Goal: Find specific page/section: Find specific page/section

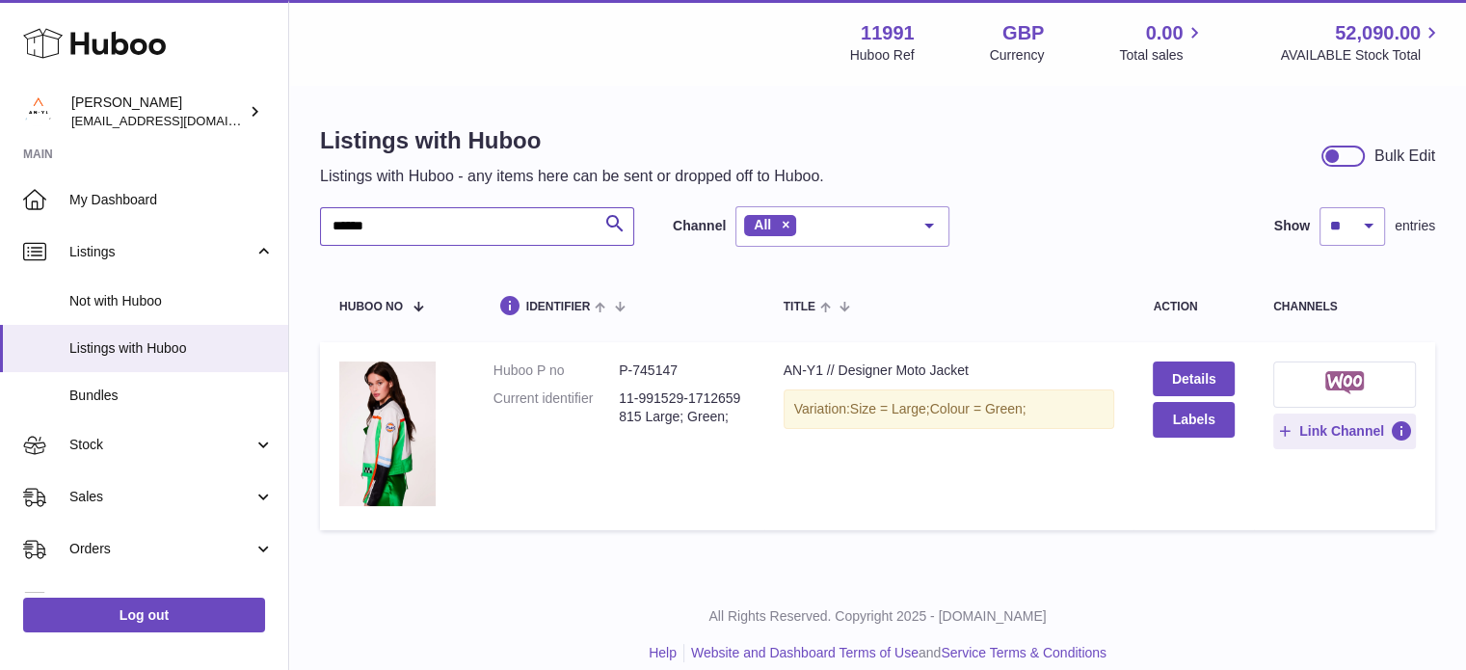
drag, startPoint x: 395, startPoint y: 220, endPoint x: 330, endPoint y: 234, distance: 67.1
click at [330, 234] on input "******" at bounding box center [477, 226] width 314 height 39
type input "*"
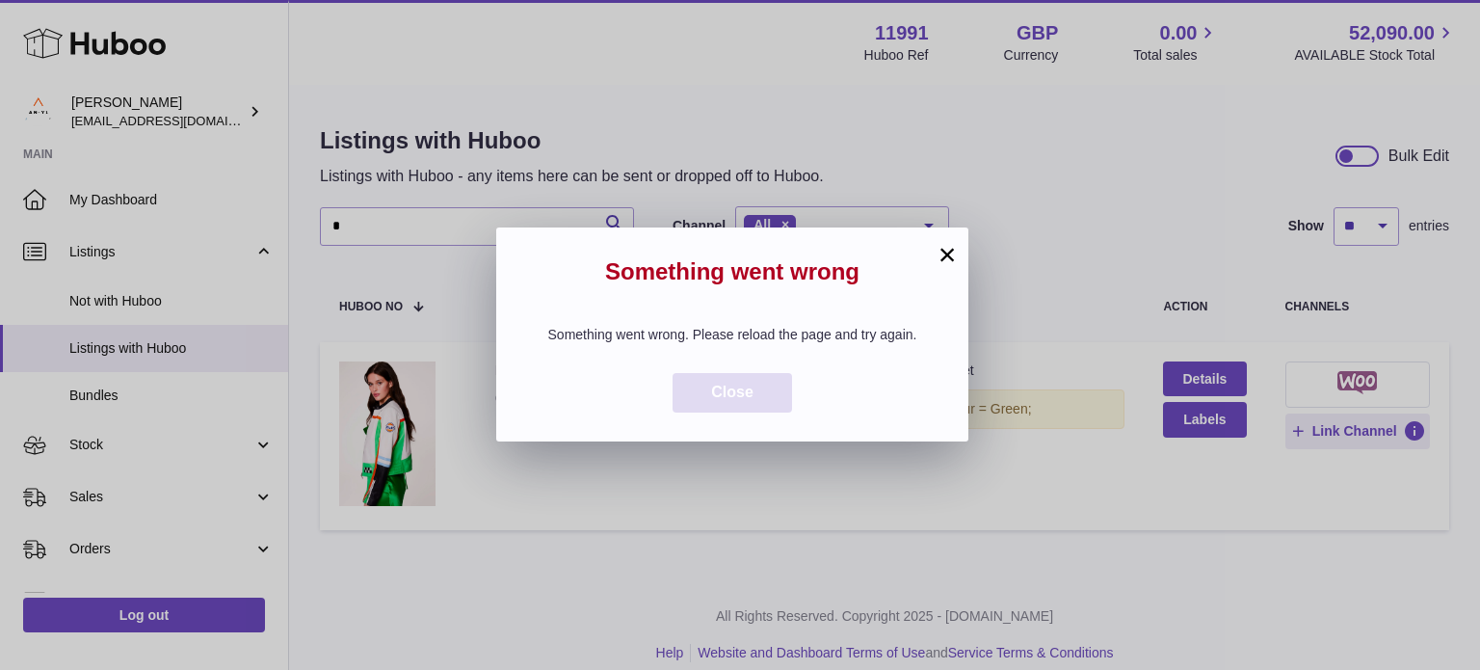
click at [756, 389] on button "Close" at bounding box center [732, 393] width 119 height 40
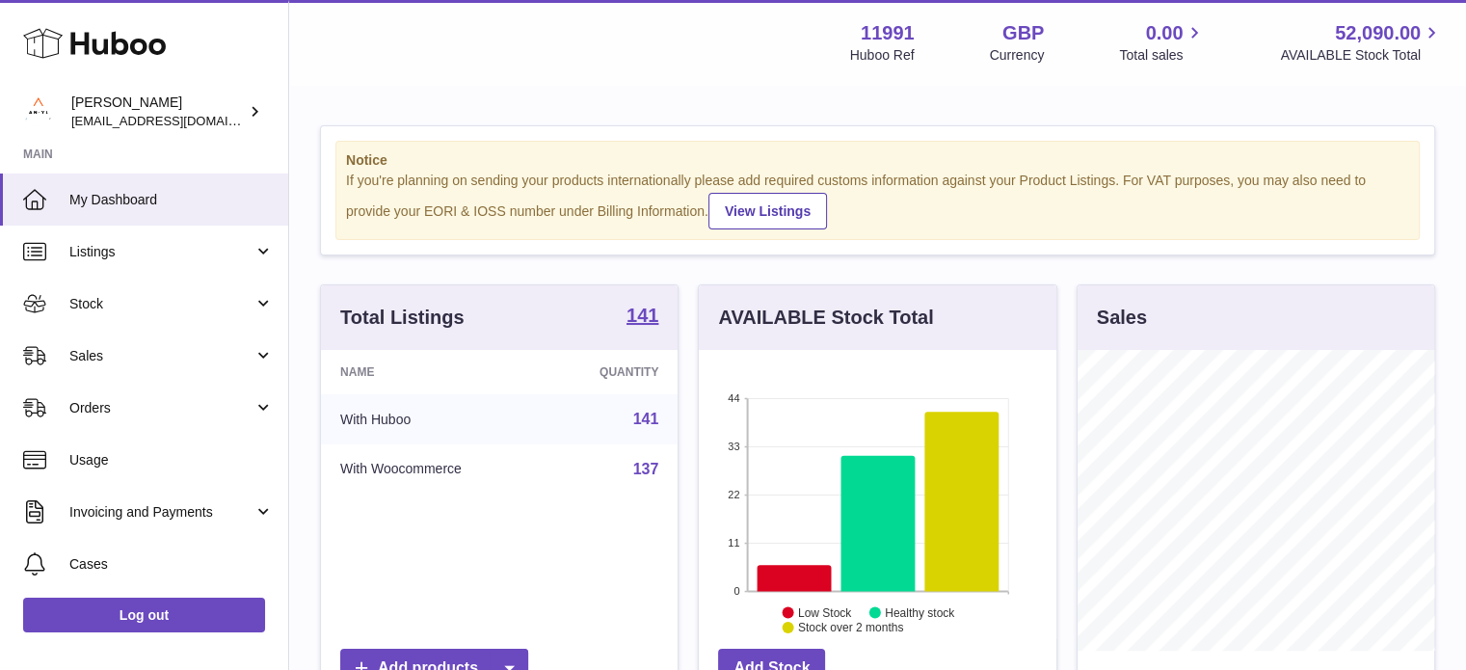
scroll to position [301, 357]
click at [109, 244] on span "Listings" at bounding box center [161, 252] width 184 height 18
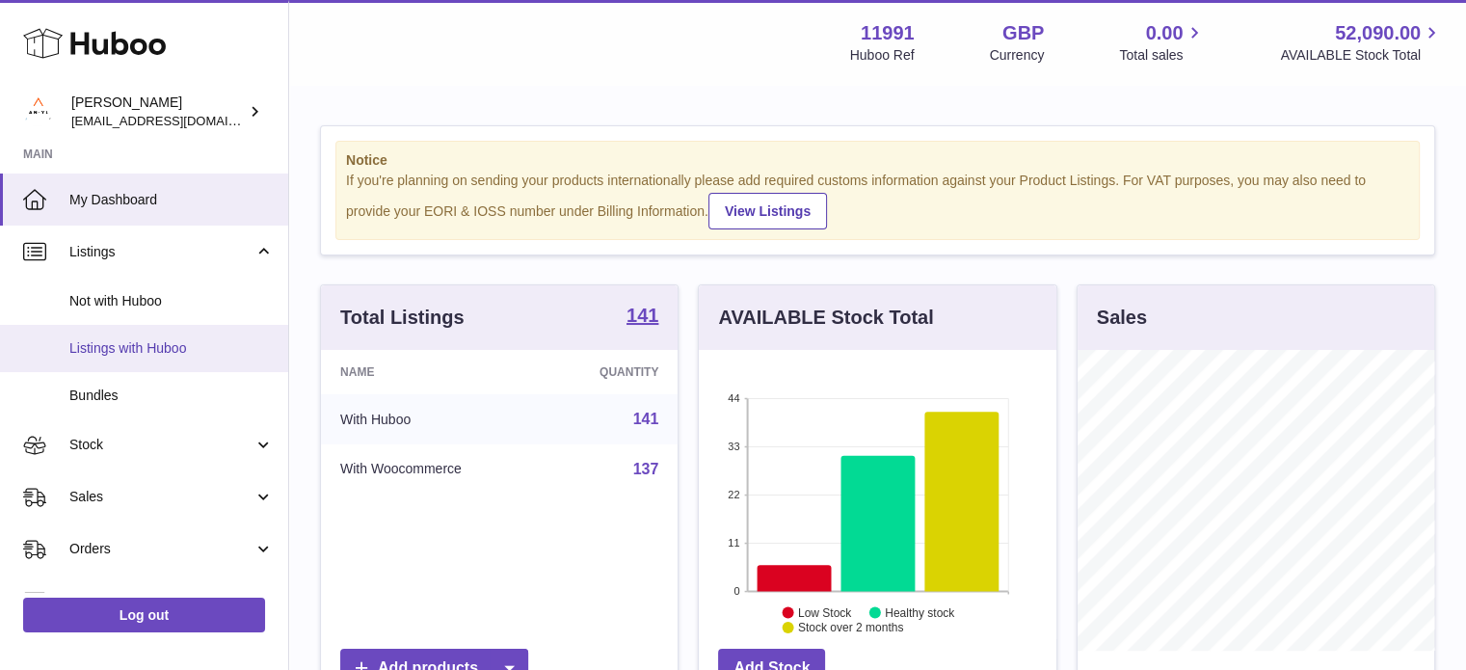
click at [141, 339] on span "Listings with Huboo" at bounding box center [171, 348] width 204 height 18
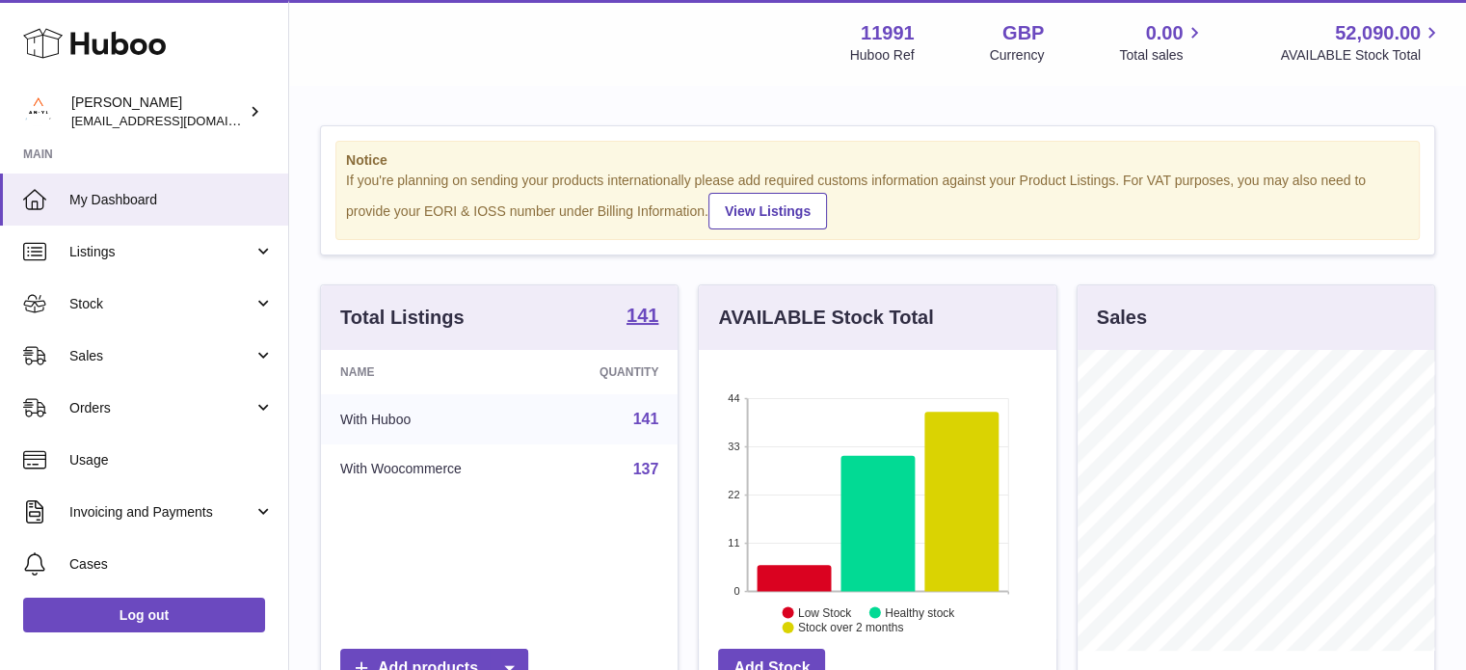
scroll to position [301, 357]
click at [84, 250] on span "Listings" at bounding box center [161, 252] width 184 height 18
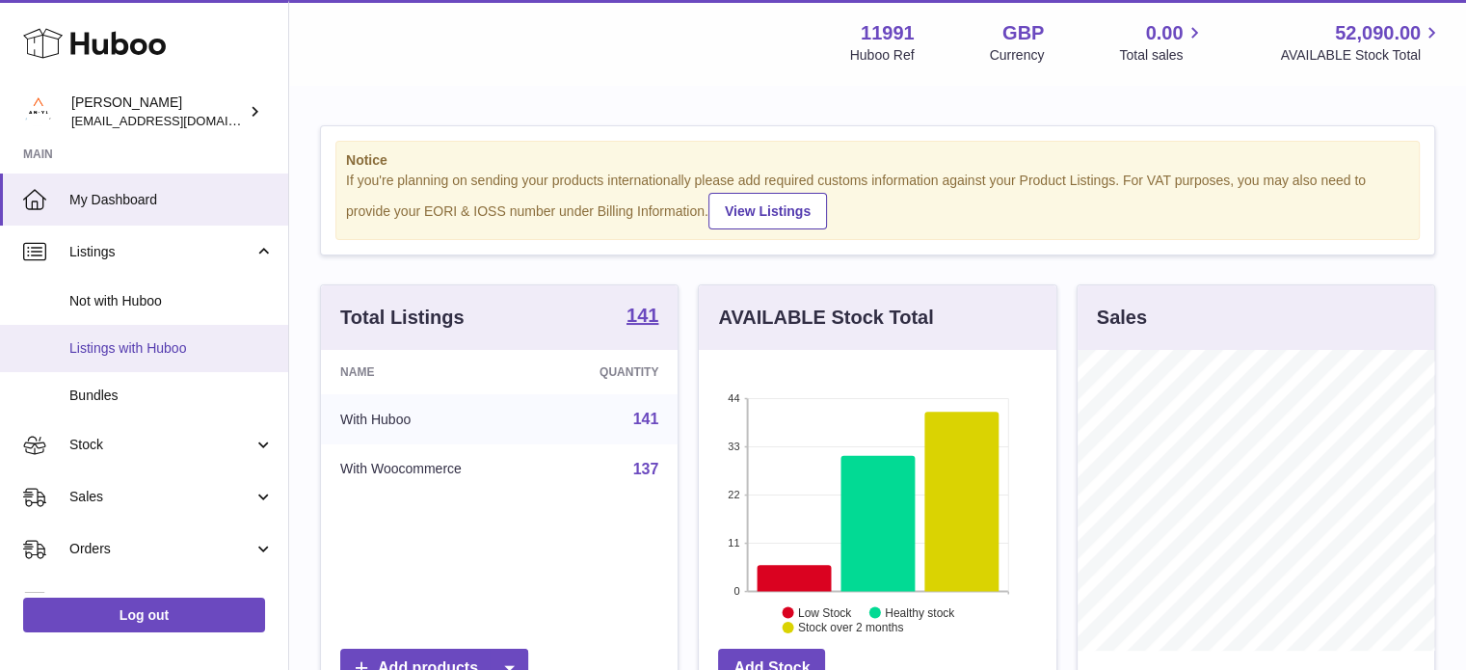
click at [139, 346] on span "Listings with Huboo" at bounding box center [171, 348] width 204 height 18
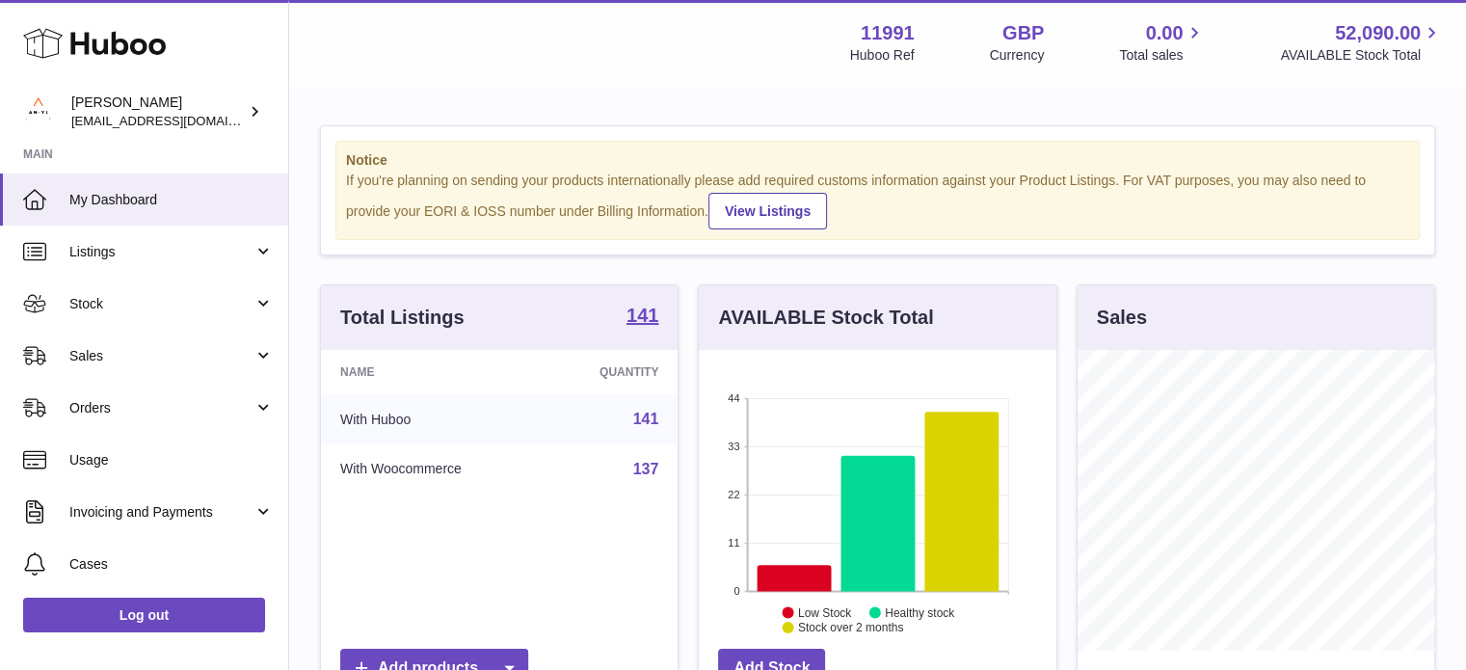
scroll to position [301, 357]
